Goal: Use online tool/utility: Utilize a website feature to perform a specific function

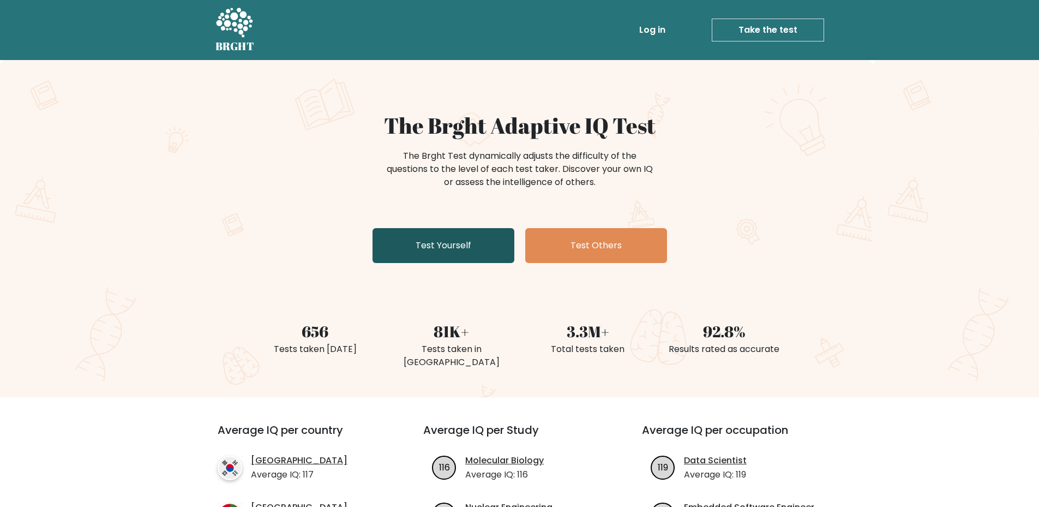
click at [494, 243] on link "Test Yourself" at bounding box center [444, 245] width 142 height 35
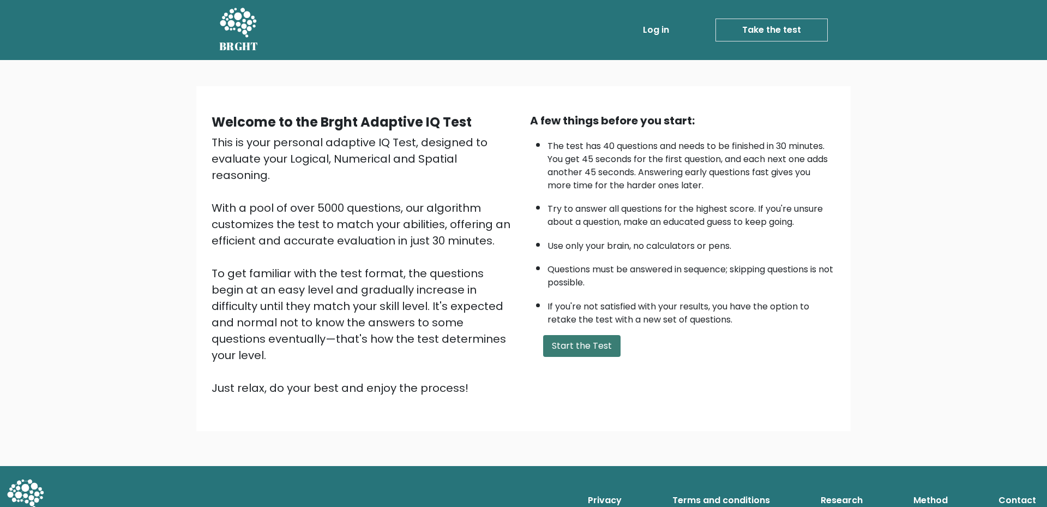
click at [565, 350] on button "Start the Test" at bounding box center [581, 346] width 77 height 22
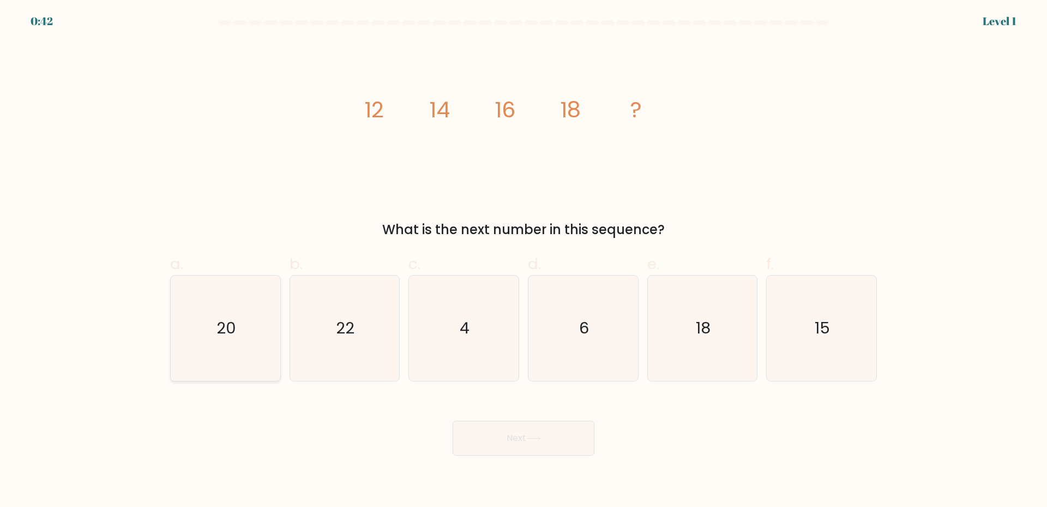
click at [258, 332] on icon "20" at bounding box center [225, 328] width 105 height 105
click at [524, 261] on input "a. 20" at bounding box center [524, 257] width 1 height 7
radio input "true"
click at [518, 430] on button "Next" at bounding box center [524, 438] width 142 height 35
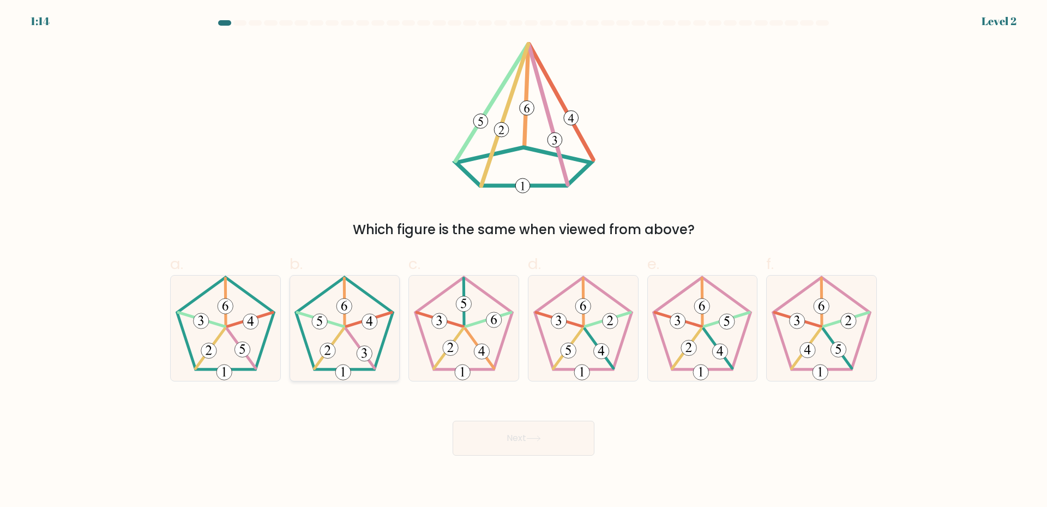
click at [354, 319] on icon at bounding box center [344, 328] width 105 height 105
click at [524, 261] on input "b." at bounding box center [524, 257] width 1 height 7
radio input "true"
click at [538, 432] on button "Next" at bounding box center [524, 438] width 142 height 35
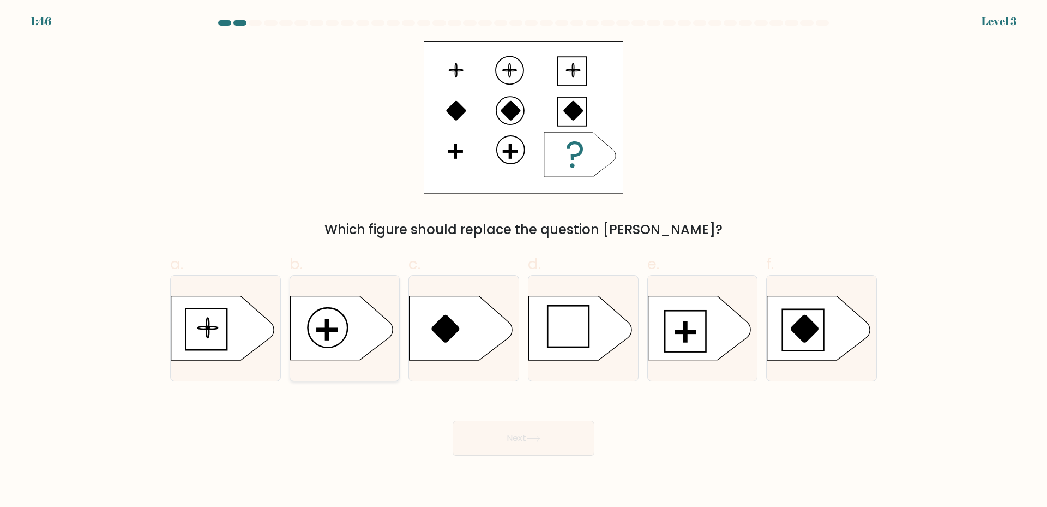
click at [367, 313] on icon at bounding box center [341, 328] width 103 height 64
click at [524, 261] on input "b." at bounding box center [524, 257] width 1 height 7
radio input "true"
click at [532, 434] on button "Next" at bounding box center [524, 438] width 142 height 35
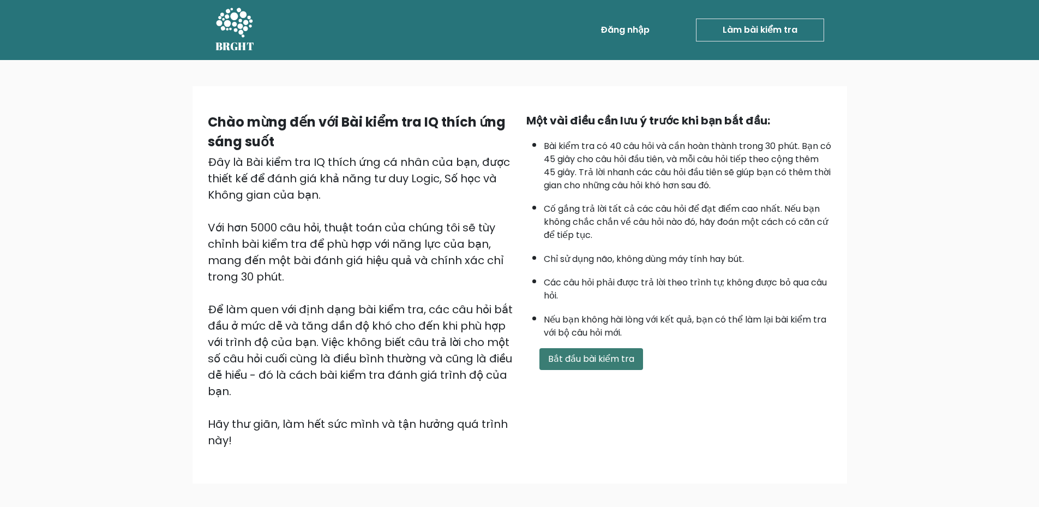
click at [582, 358] on font "Bắt đầu bài kiểm tra" at bounding box center [591, 358] width 86 height 13
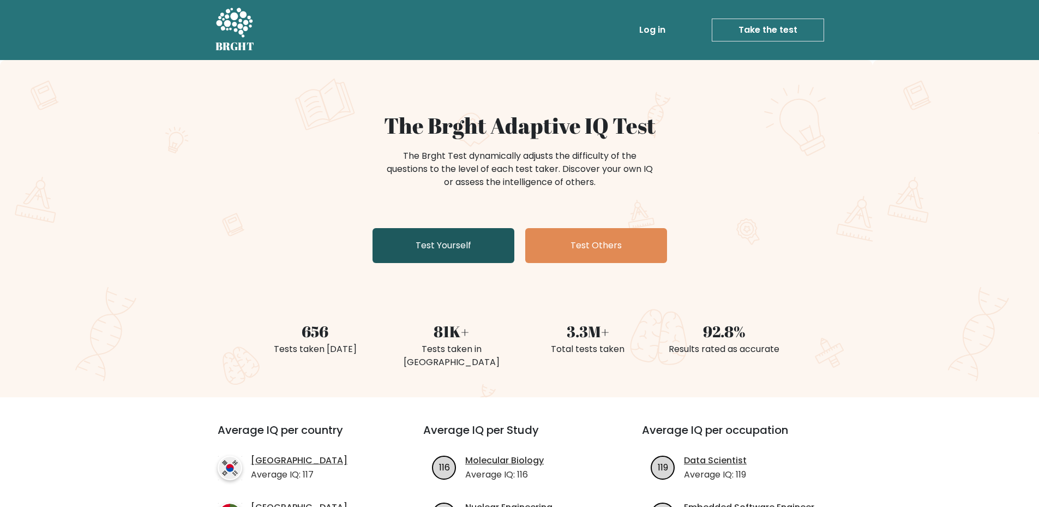
click at [420, 254] on link "Test Yourself" at bounding box center [444, 245] width 142 height 35
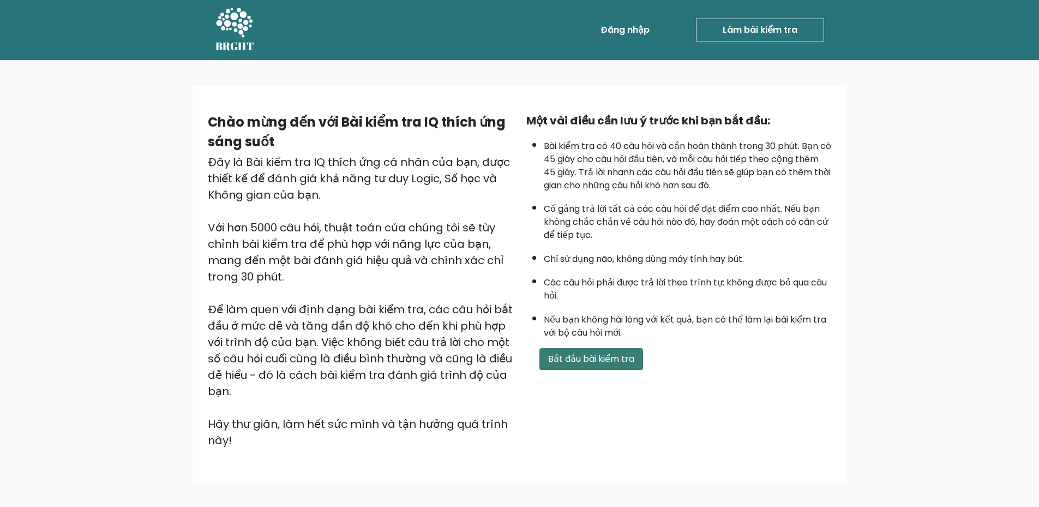
click at [567, 360] on font "Bắt đầu bài kiểm tra" at bounding box center [591, 358] width 86 height 13
